Goal: Information Seeking & Learning: Find specific fact

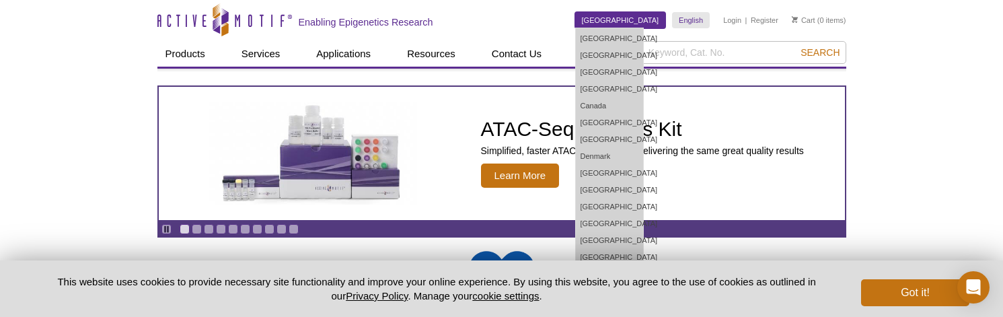
click at [632, 26] on link "United States" at bounding box center [620, 20] width 91 height 16
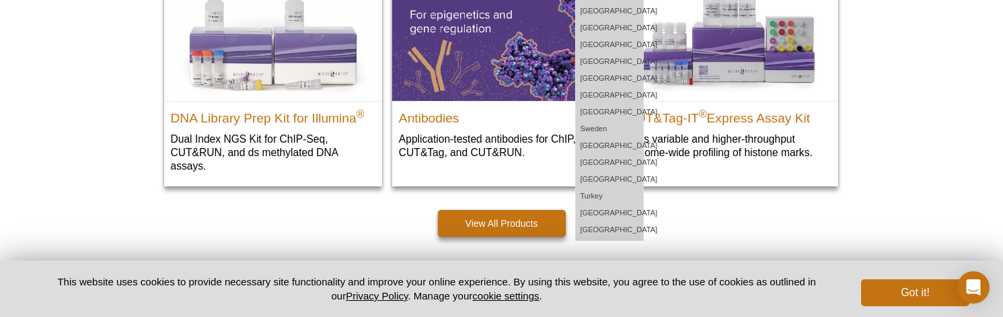
scroll to position [443, 0]
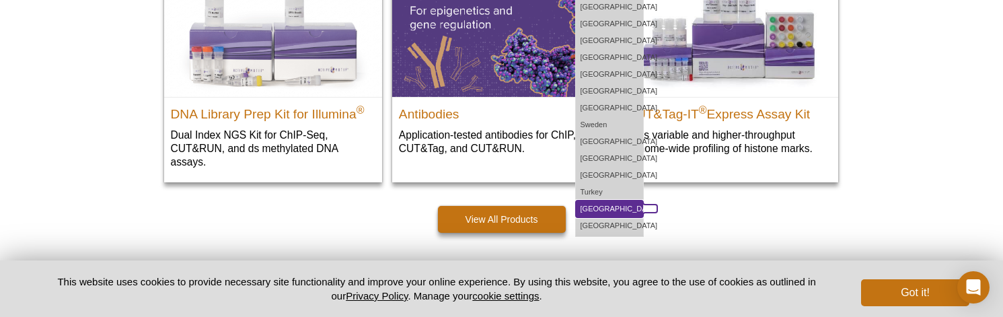
click at [632, 201] on link "[GEOGRAPHIC_DATA]" at bounding box center [609, 209] width 67 height 17
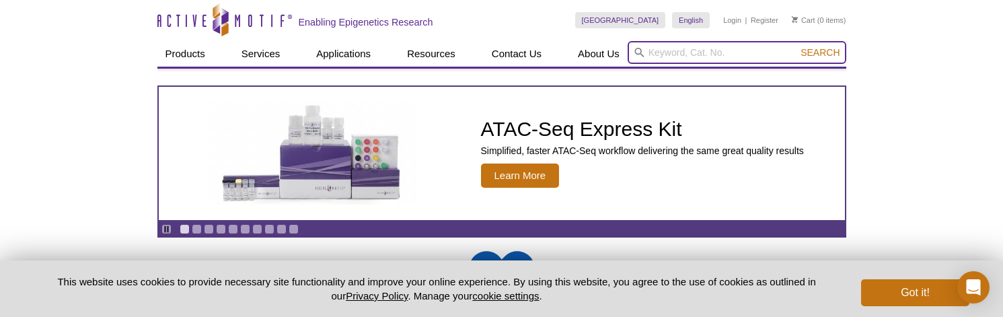
click at [681, 55] on input "search" at bounding box center [737, 52] width 219 height 23
paste input "39161"
type input "39161"
click at [797, 46] on button "Search" at bounding box center [820, 52] width 47 height 12
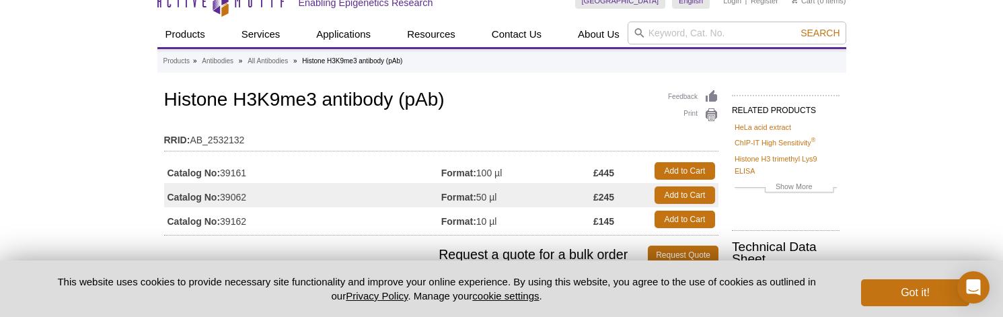
scroll to position [21, 0]
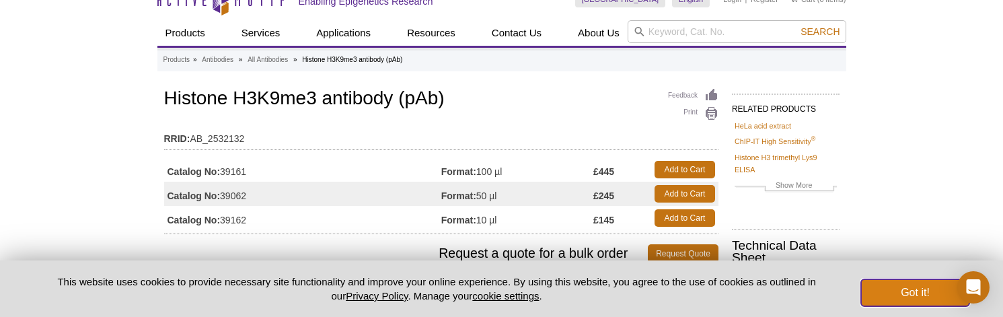
click at [907, 291] on button "Got it!" at bounding box center [915, 292] width 108 height 27
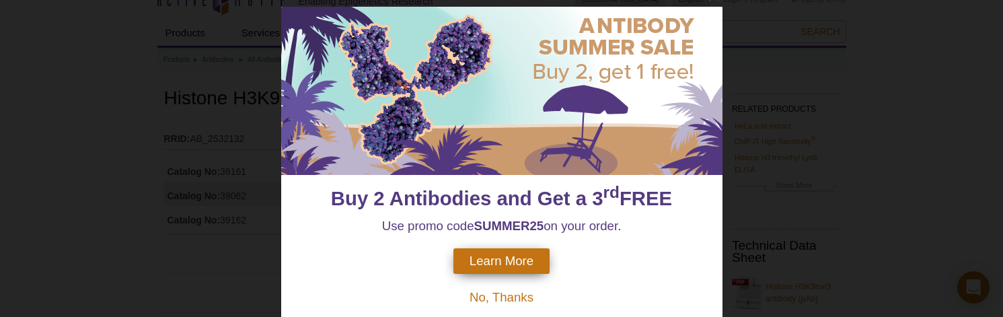
click at [504, 294] on span "No, Thanks" at bounding box center [502, 297] width 64 height 14
